Goal: Transaction & Acquisition: Download file/media

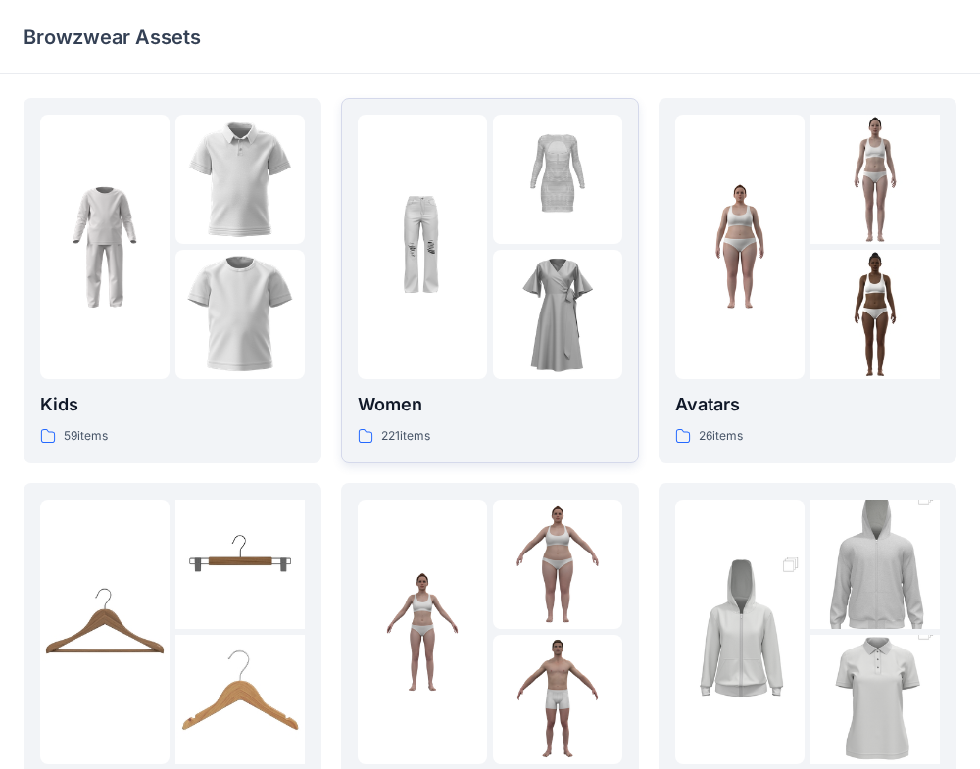
click at [524, 436] on div "221 items" at bounding box center [490, 436] width 265 height 21
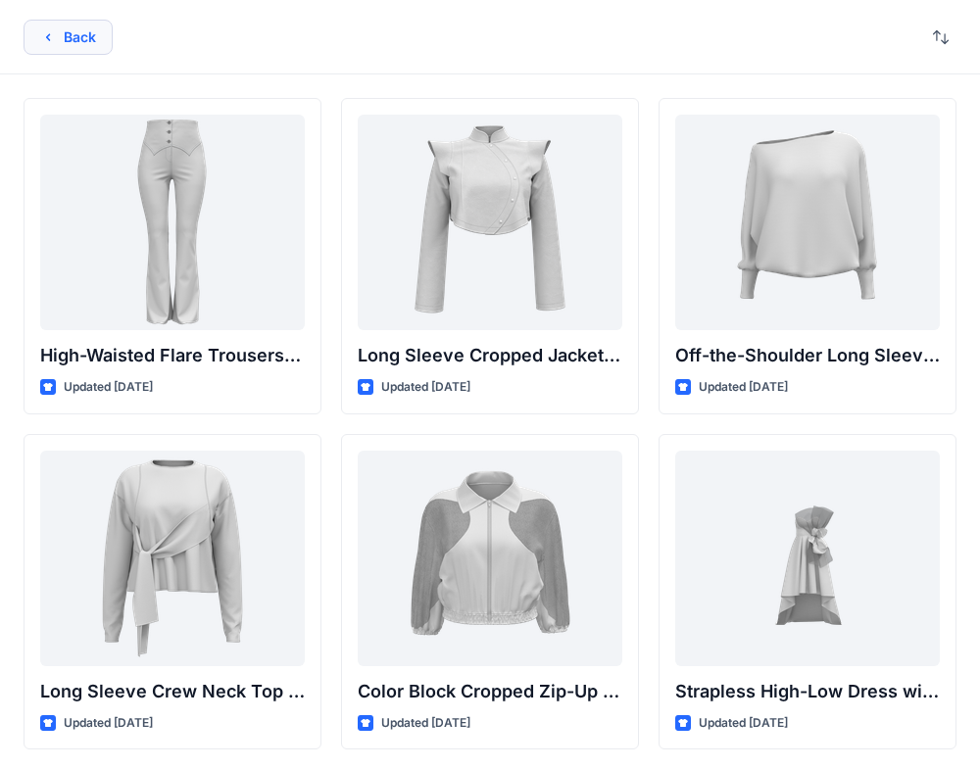
click at [70, 30] on button "Back" at bounding box center [68, 37] width 89 height 35
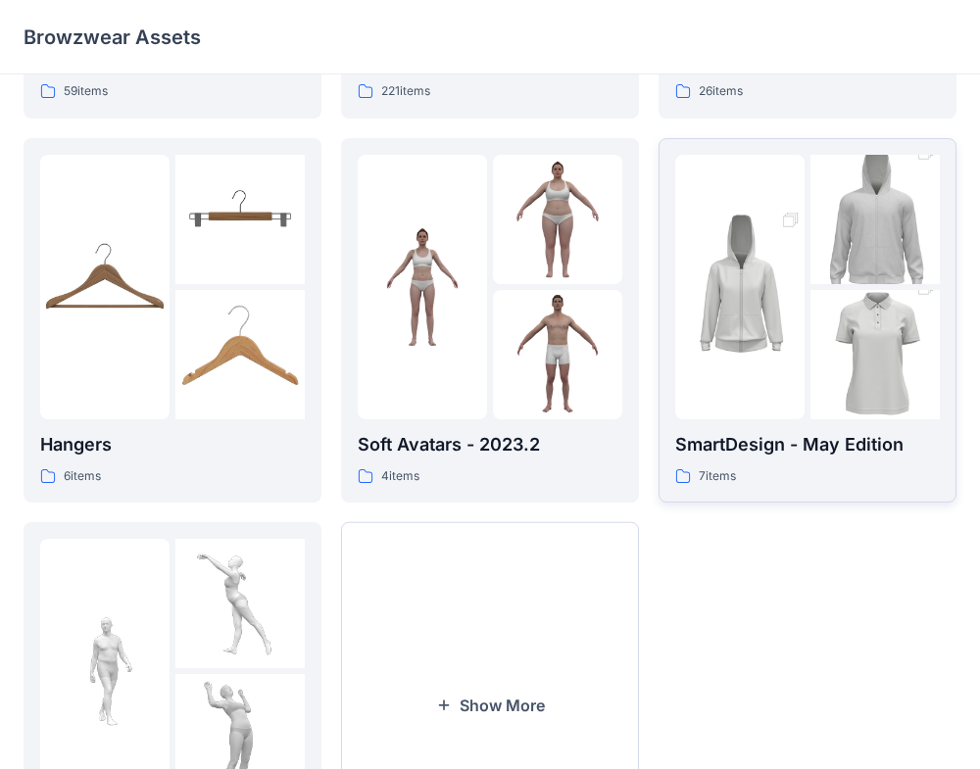
scroll to position [517, 0]
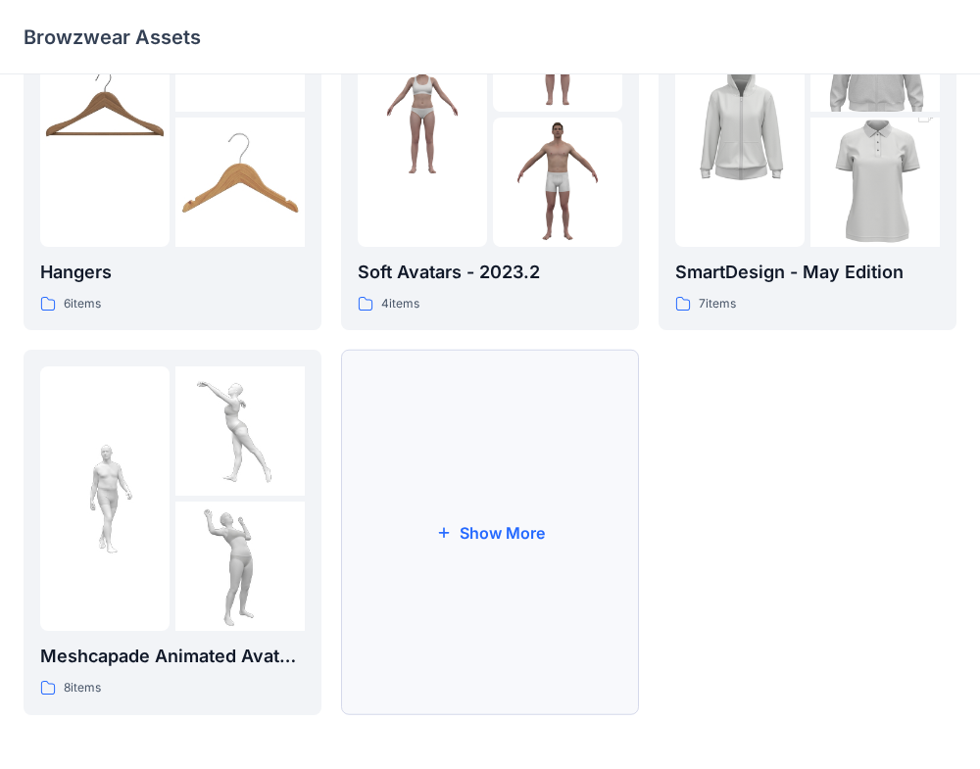
click at [463, 581] on button "Show More" at bounding box center [490, 532] width 298 height 365
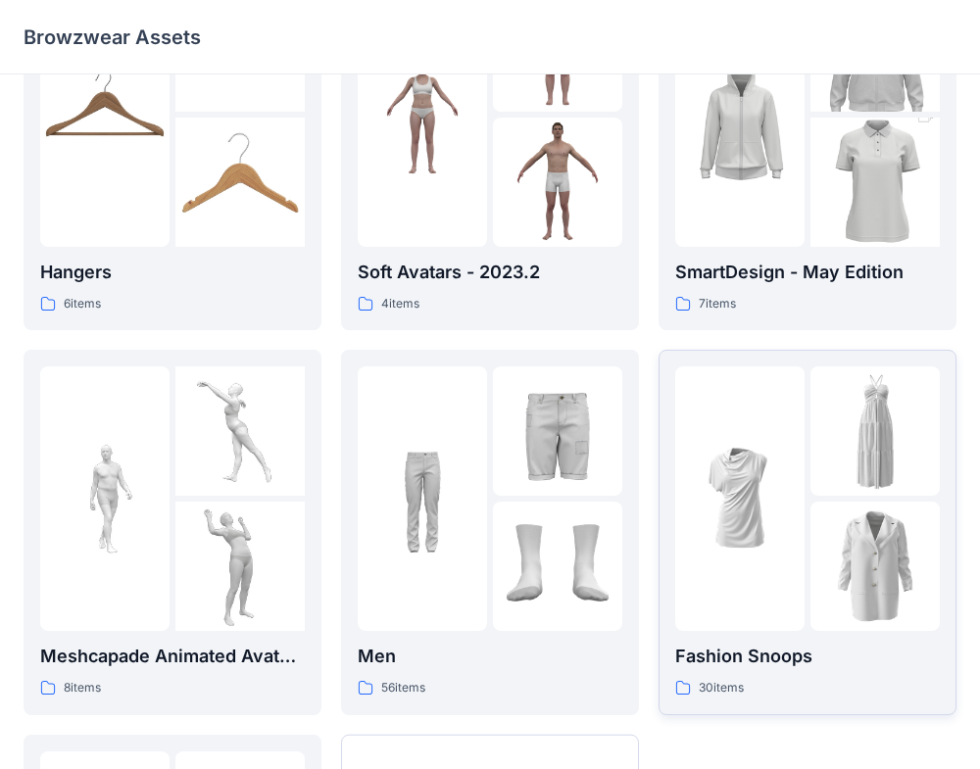
click at [802, 671] on div "Fashion Snoops 30 items" at bounding box center [807, 671] width 265 height 56
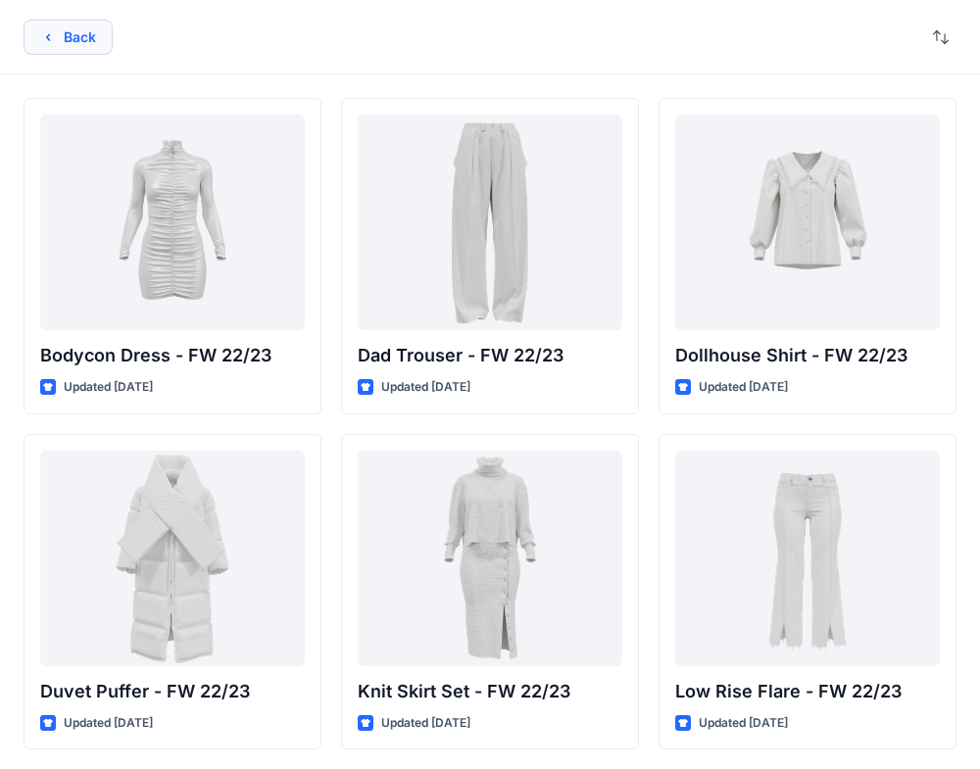
click at [81, 47] on button "Back" at bounding box center [68, 37] width 89 height 35
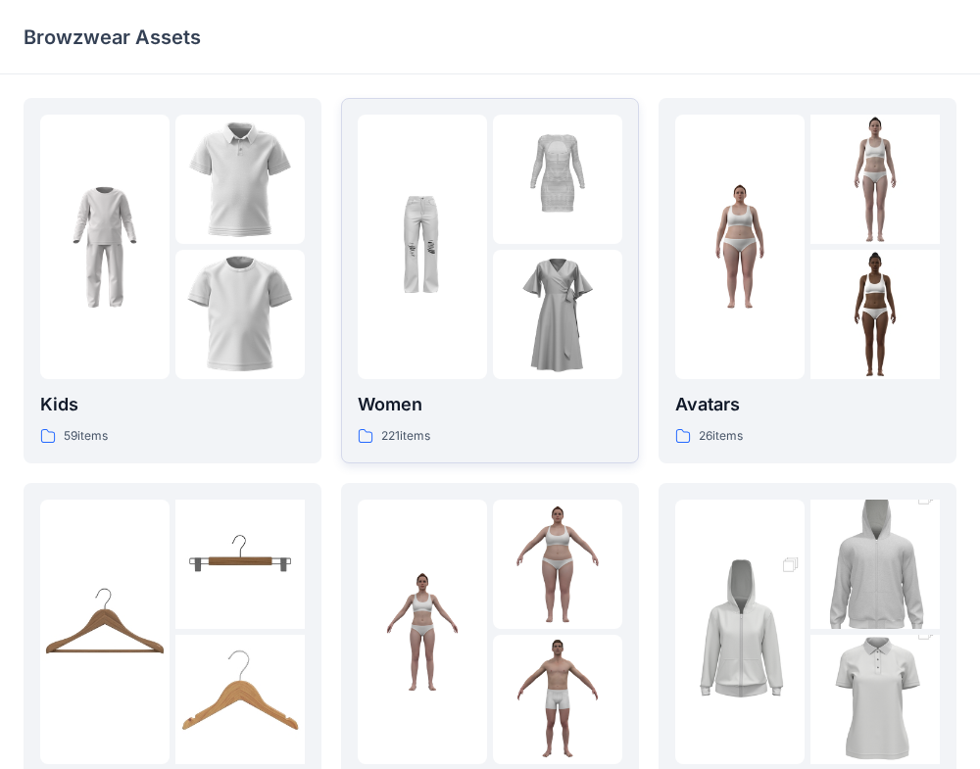
click at [541, 440] on div "221 items" at bounding box center [490, 436] width 265 height 21
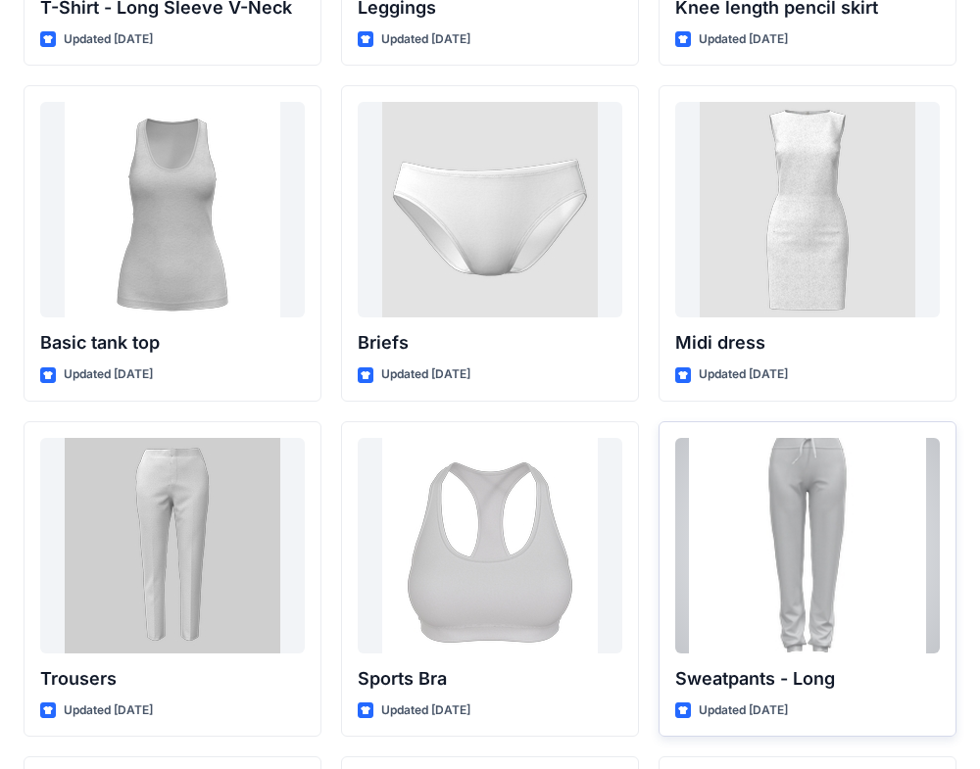
scroll to position [16126, 0]
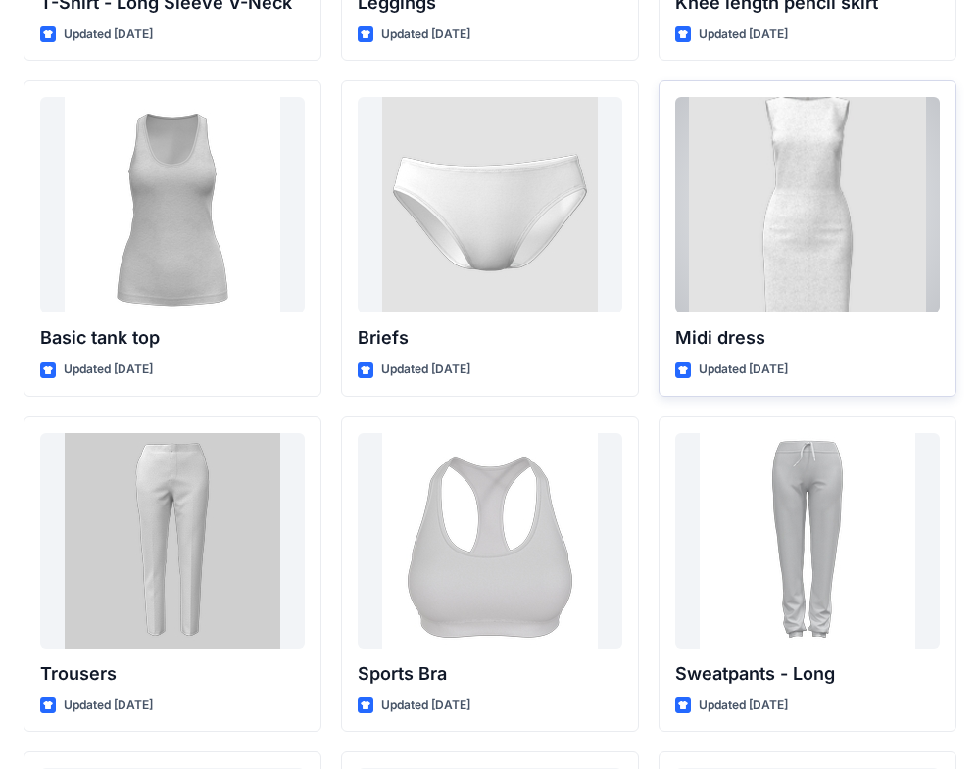
click at [797, 218] on div at bounding box center [807, 205] width 265 height 216
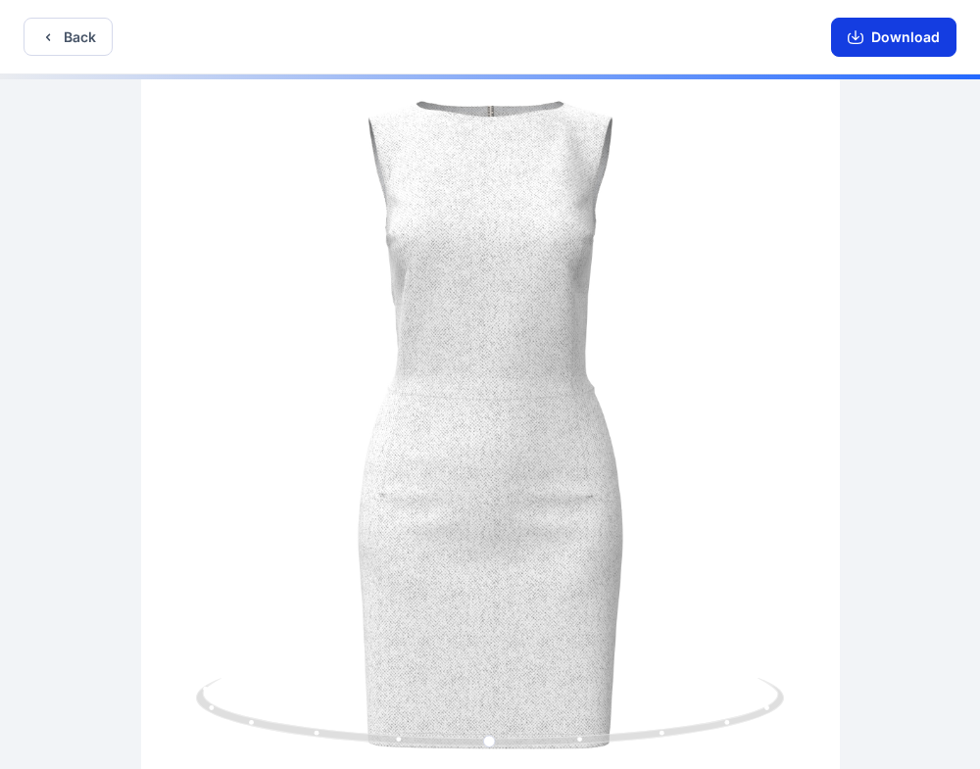
click at [905, 39] on button "Download" at bounding box center [893, 37] width 125 height 39
click at [871, 25] on button "Download" at bounding box center [893, 37] width 125 height 39
click at [900, 35] on button "Download" at bounding box center [893, 37] width 125 height 39
